Goal: Information Seeking & Learning: Learn about a topic

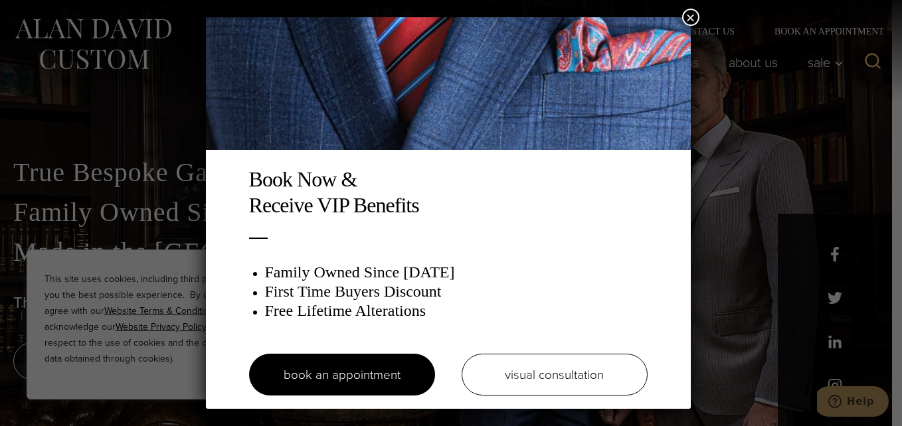
click at [696, 12] on button "×" at bounding box center [690, 17] width 17 height 17
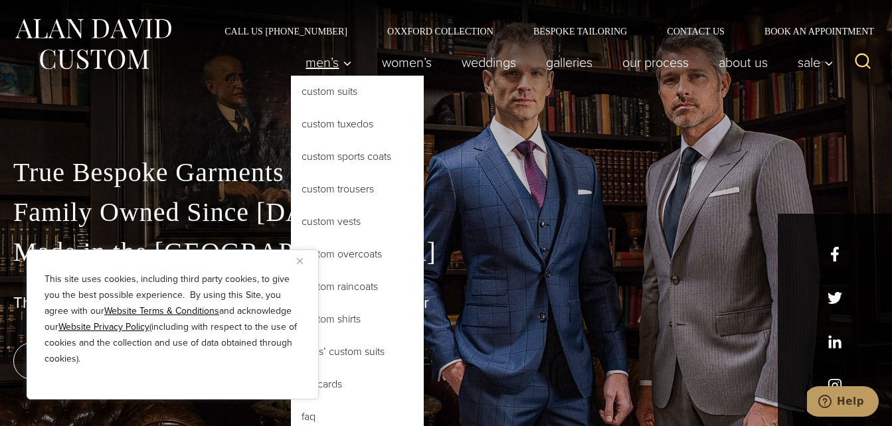
click at [318, 58] on span "Men’s" at bounding box center [329, 62] width 47 height 13
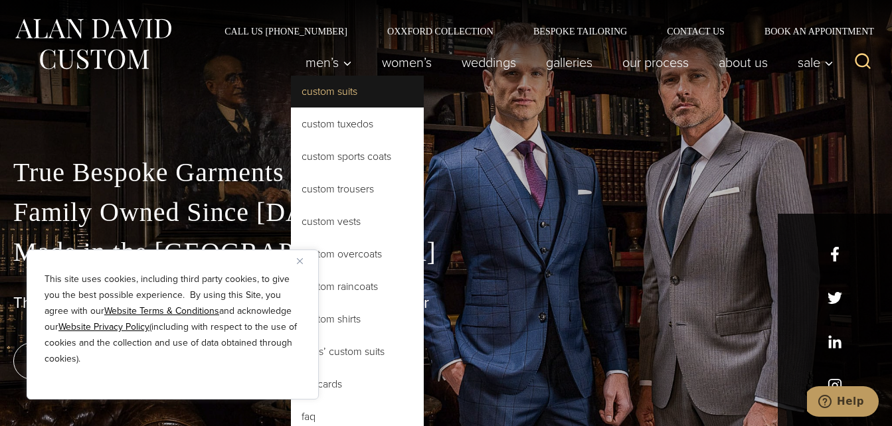
click at [325, 101] on link "Custom Suits" at bounding box center [357, 92] width 133 height 32
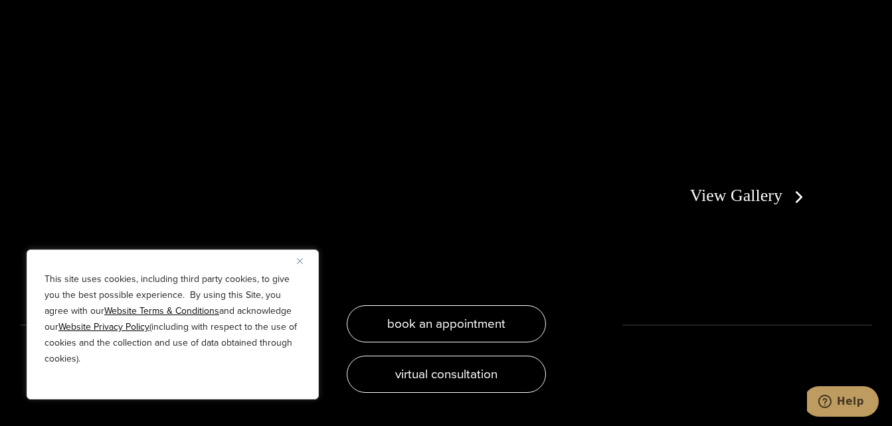
scroll to position [2455, 0]
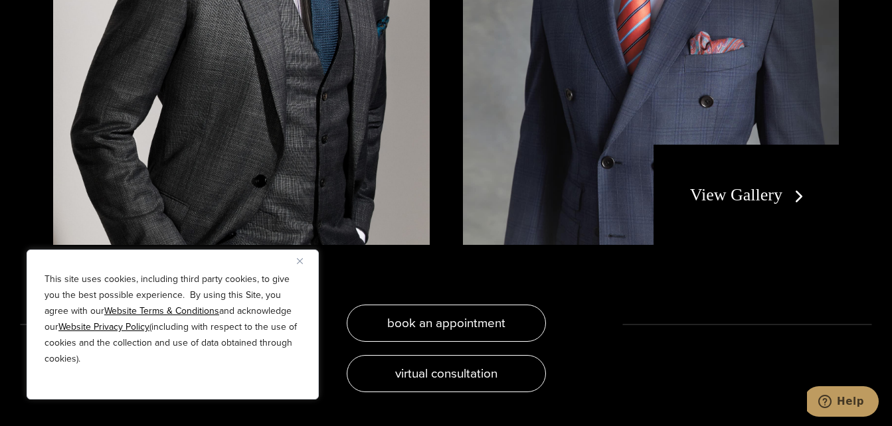
click at [793, 185] on link "View Gallery" at bounding box center [749, 194] width 119 height 19
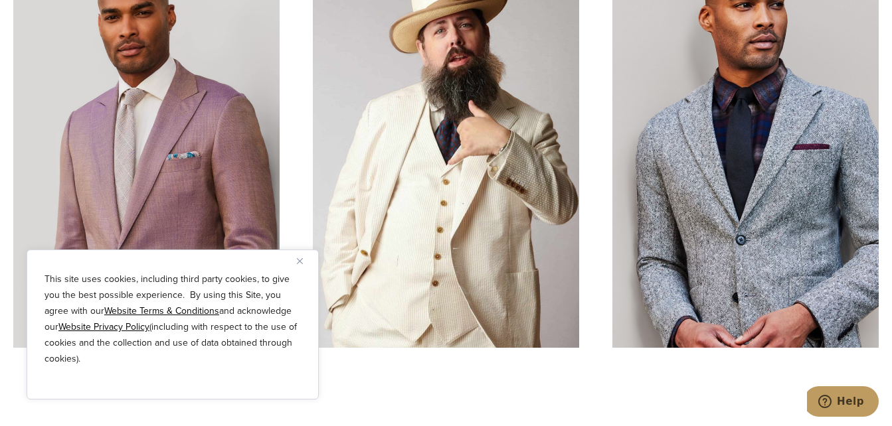
scroll to position [4192, 0]
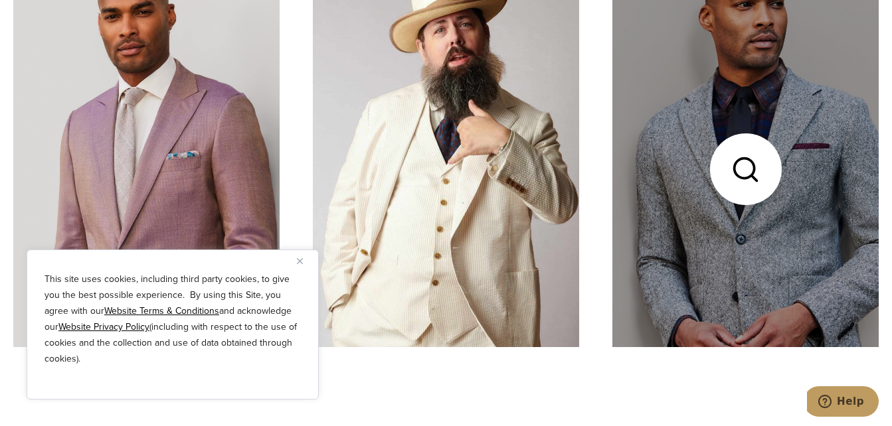
click at [834, 114] on link at bounding box center [745, 169] width 266 height 355
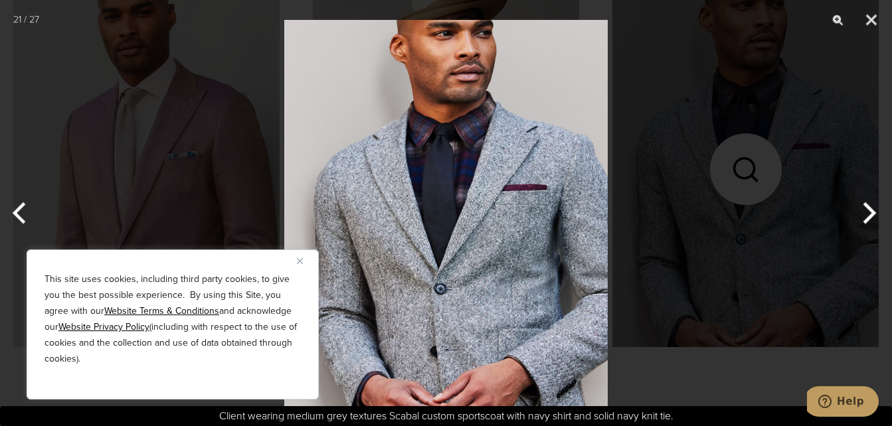
click at [834, 114] on div at bounding box center [446, 213] width 892 height 426
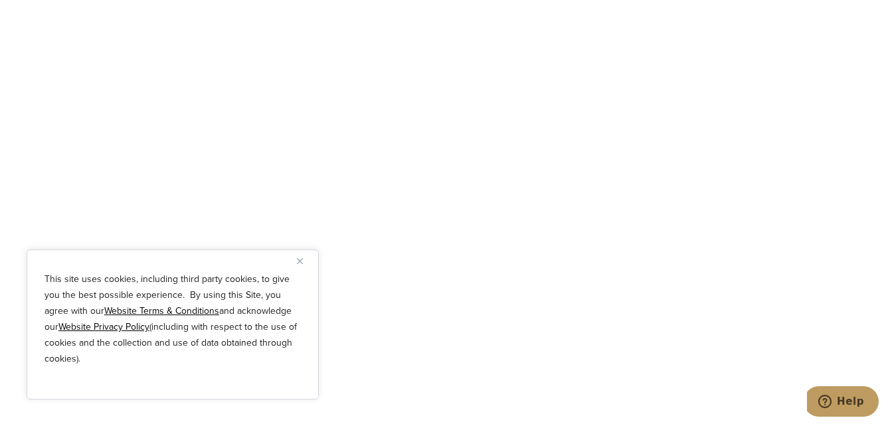
scroll to position [1297, 0]
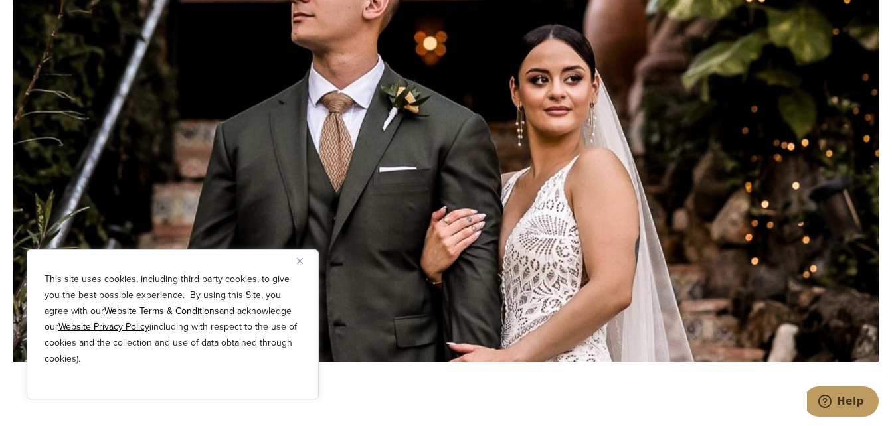
scroll to position [6055, 0]
